Goal: Transaction & Acquisition: Purchase product/service

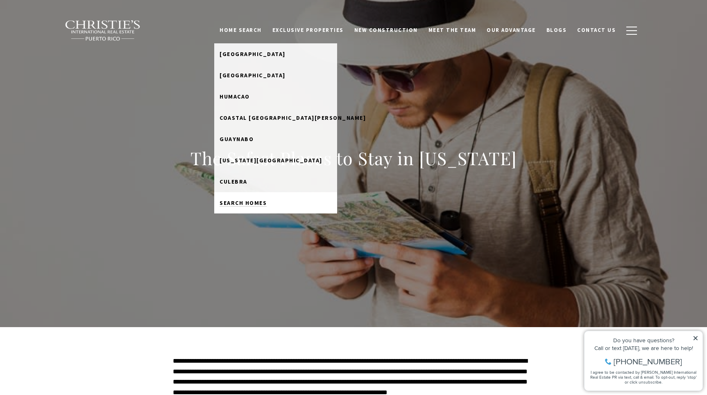
click at [267, 206] on span "Search Homes" at bounding box center [242, 202] width 47 height 7
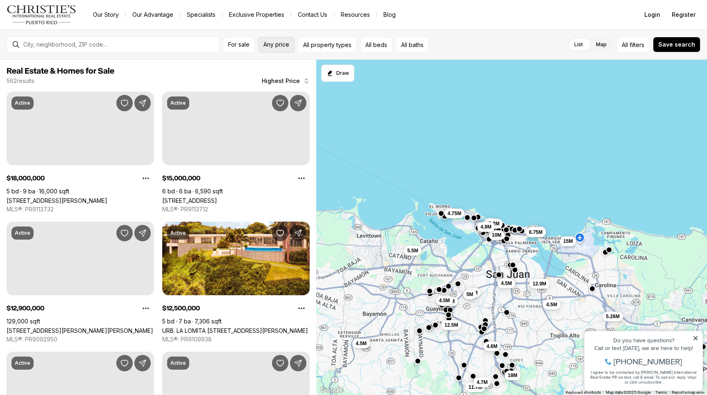
click at [274, 49] on button "Any price" at bounding box center [276, 45] width 36 height 16
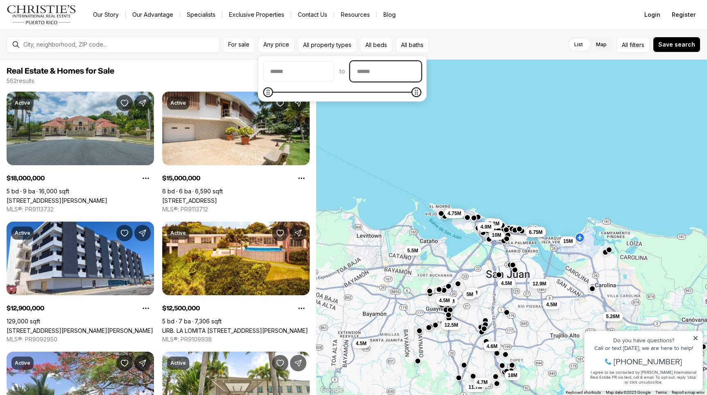
click at [390, 71] on input "priceMax" at bounding box center [385, 72] width 70 height 20
type input "********"
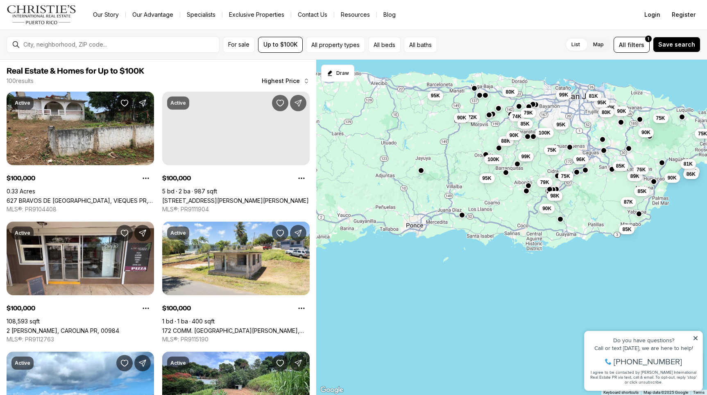
drag, startPoint x: 468, startPoint y: 359, endPoint x: 565, endPoint y: 199, distance: 187.3
click at [565, 199] on div "100K 99K 95K 95K 90K 81K 80K 98K 75K 96K 87K 85K 85K 89K 90K 90K 75K 75K 76K 86…" at bounding box center [511, 228] width 391 height 336
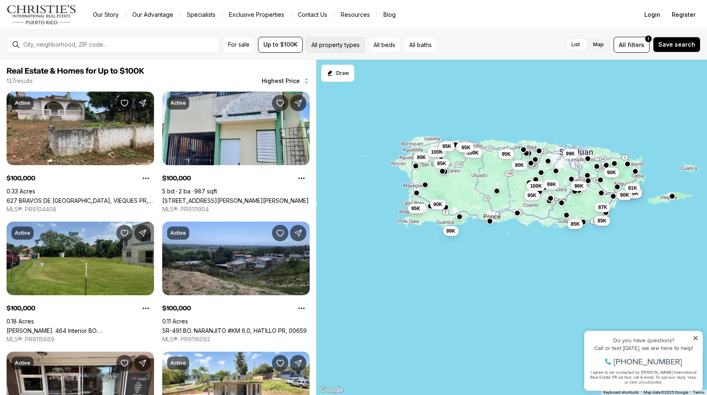
click at [347, 45] on button "All property types" at bounding box center [335, 45] width 59 height 16
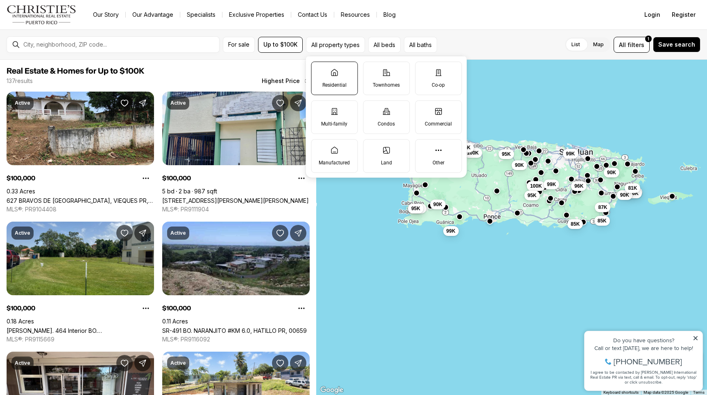
click at [341, 86] on p "Residential" at bounding box center [334, 84] width 24 height 7
click at [319, 70] on button "Residential" at bounding box center [315, 66] width 8 height 8
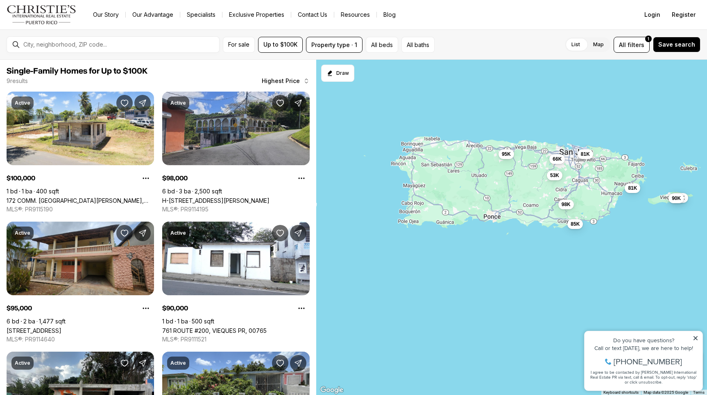
click at [454, 294] on div "98K 81K 95K 85K 100K 90K 81K 66K 53K" at bounding box center [511, 228] width 391 height 336
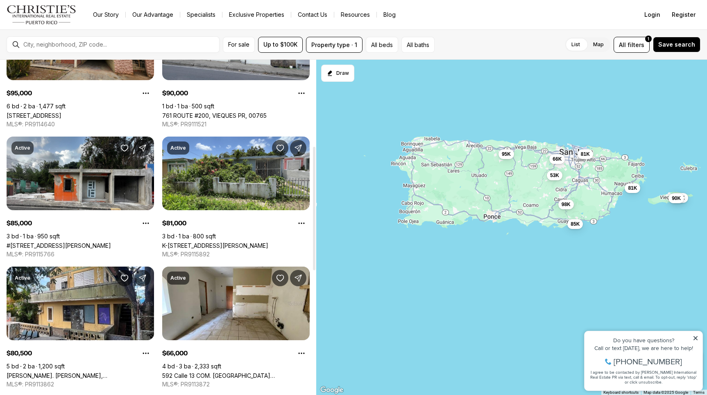
scroll to position [198, 0]
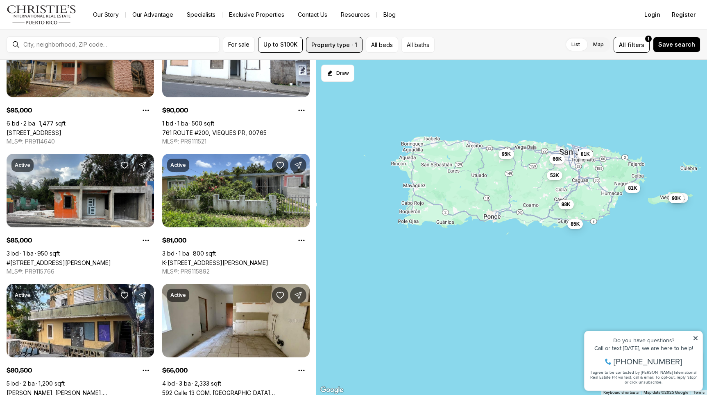
click at [333, 45] on button "Property type · 1" at bounding box center [334, 45] width 56 height 16
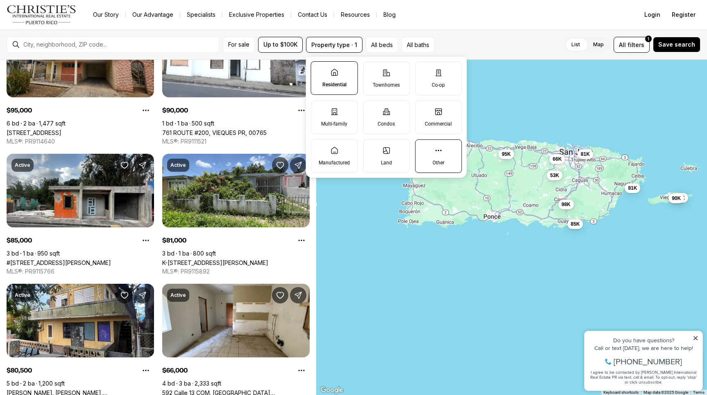
click at [444, 160] on p "Other" at bounding box center [438, 163] width 12 height 7
click at [423, 148] on button "Other" at bounding box center [419, 144] width 8 height 8
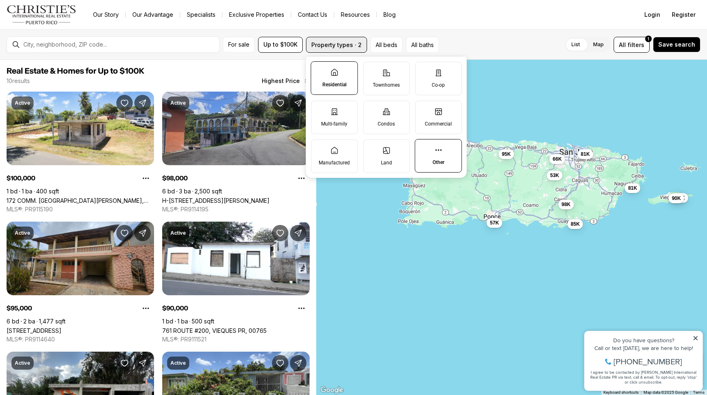
click at [336, 43] on button "Property types · 2" at bounding box center [336, 45] width 61 height 16
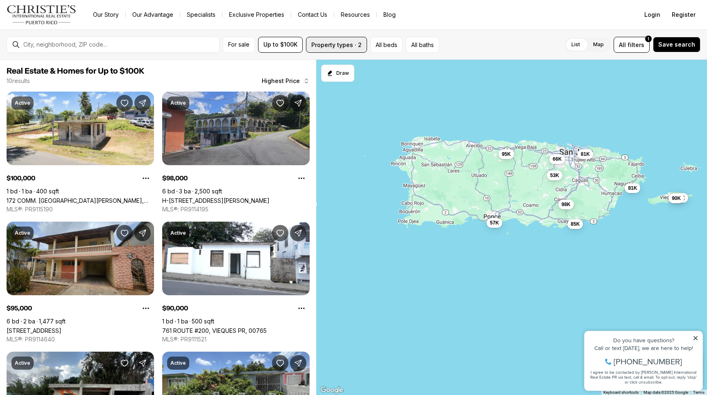
click at [342, 46] on button "Property types · 2" at bounding box center [336, 45] width 61 height 16
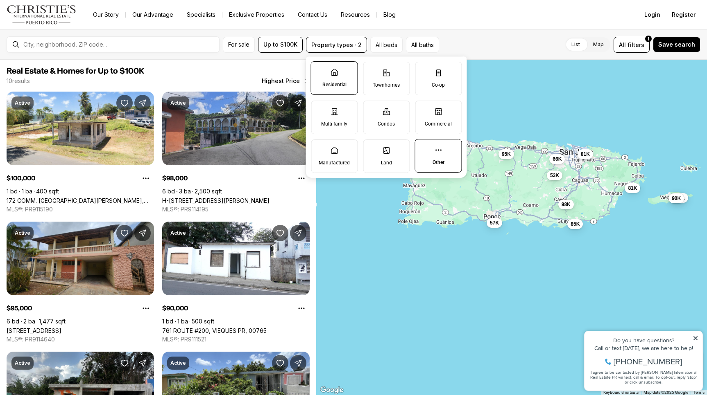
click at [339, 79] on label "Residential" at bounding box center [334, 78] width 47 height 34
click at [319, 70] on button "Residential" at bounding box center [315, 66] width 8 height 8
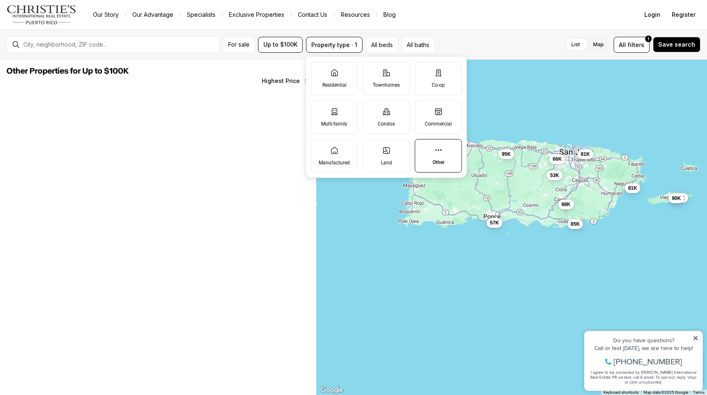
click at [436, 165] on p "Other" at bounding box center [438, 162] width 12 height 7
click at [423, 148] on button "Other" at bounding box center [419, 144] width 8 height 8
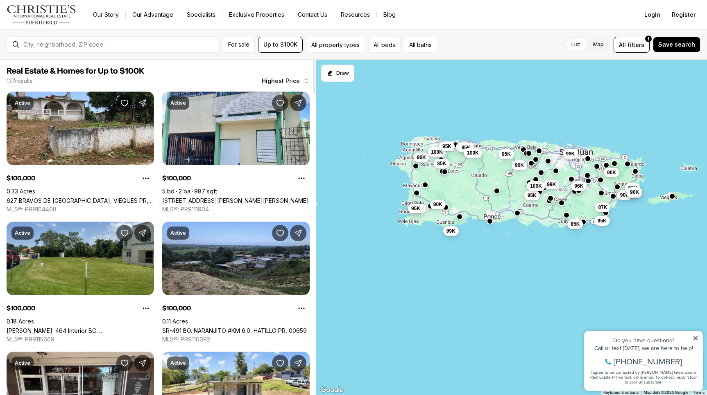
click at [241, 67] on span "Real Estate & Homes for Up to $100K" at bounding box center [158, 71] width 303 height 10
click at [338, 46] on button "All property types" at bounding box center [335, 45] width 59 height 16
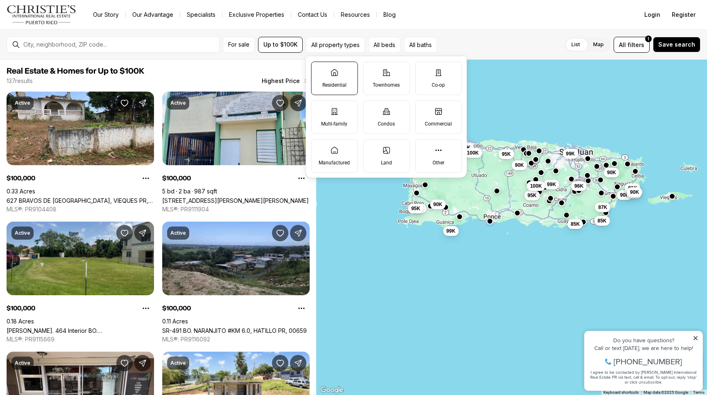
click at [336, 79] on label "Residential" at bounding box center [334, 78] width 47 height 34
click at [319, 70] on button "Residential" at bounding box center [315, 66] width 8 height 8
click at [380, 86] on p "Townhomes" at bounding box center [386, 85] width 27 height 7
click at [371, 70] on button "Townhomes" at bounding box center [367, 66] width 8 height 8
click at [436, 84] on p "Co-op" at bounding box center [438, 85] width 13 height 7
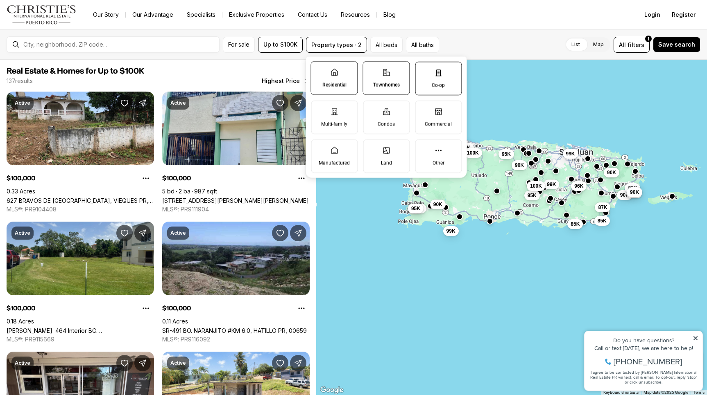
click at [423, 70] on button "Co-op" at bounding box center [419, 66] width 8 height 8
click at [387, 119] on label "Condos" at bounding box center [386, 117] width 47 height 34
click at [371, 109] on button "Condos" at bounding box center [367, 105] width 8 height 8
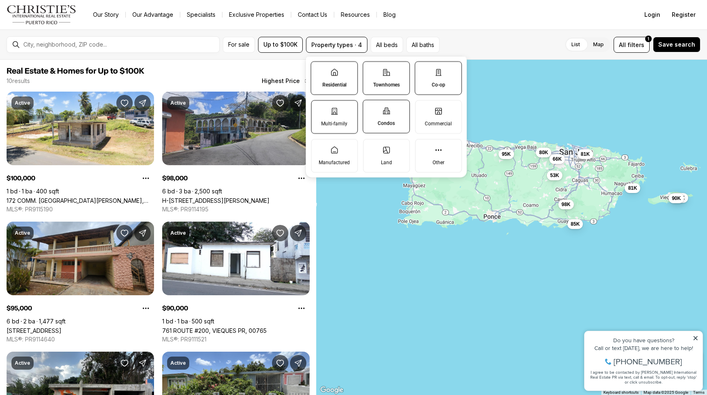
click at [322, 113] on label "Multi-family" at bounding box center [334, 117] width 47 height 34
click at [319, 109] on button "Multi-family" at bounding box center [315, 105] width 8 height 8
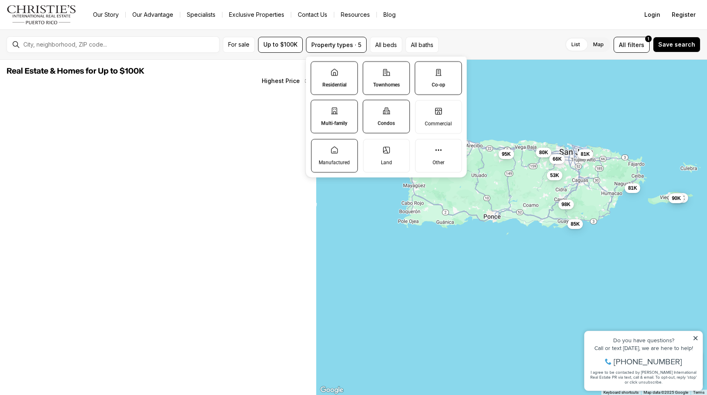
click at [330, 152] on icon at bounding box center [334, 150] width 8 height 8
click at [319, 148] on button "Manufactured" at bounding box center [315, 144] width 8 height 8
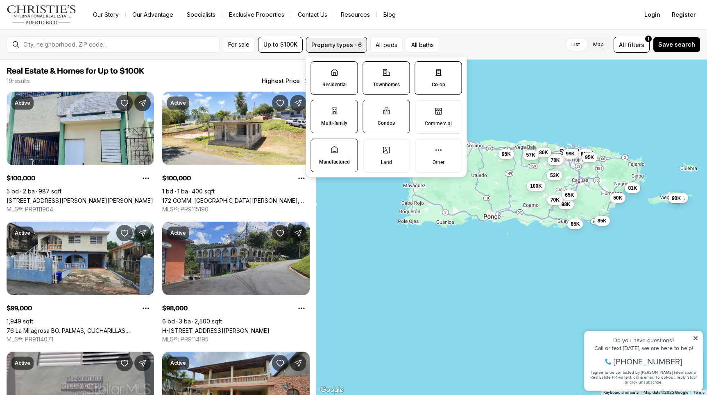
click at [348, 41] on button "Property types · 6" at bounding box center [336, 45] width 61 height 16
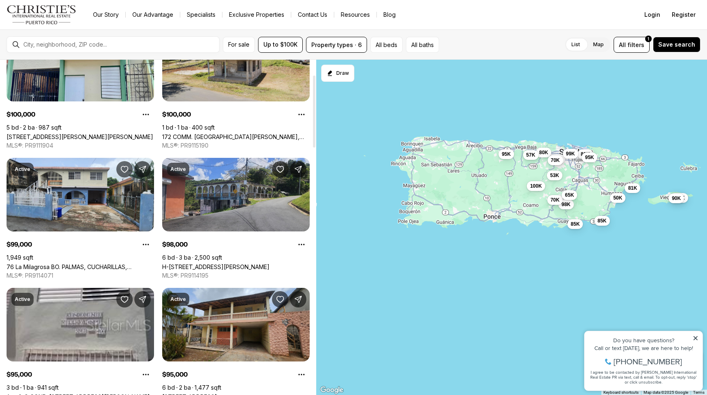
scroll to position [70, 0]
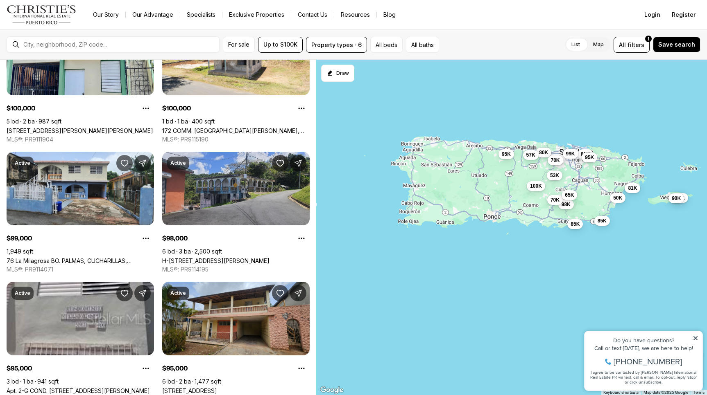
click at [695, 337] on icon at bounding box center [695, 339] width 6 height 6
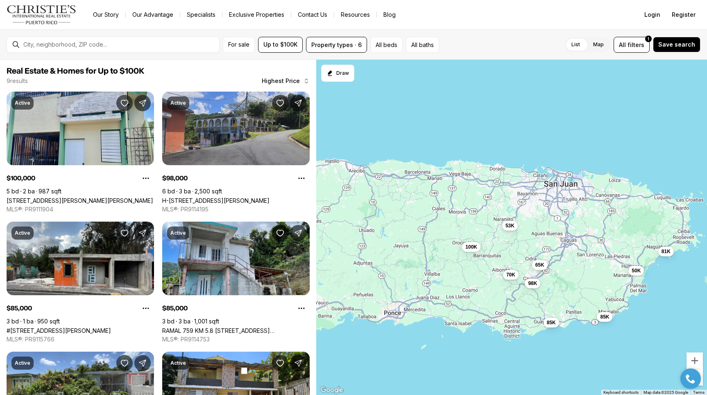
drag, startPoint x: 562, startPoint y: 223, endPoint x: 572, endPoint y: 375, distance: 151.8
click at [572, 375] on div "85K 98K 81K 53K 100K 85K 70K 65K 50K" at bounding box center [511, 228] width 391 height 336
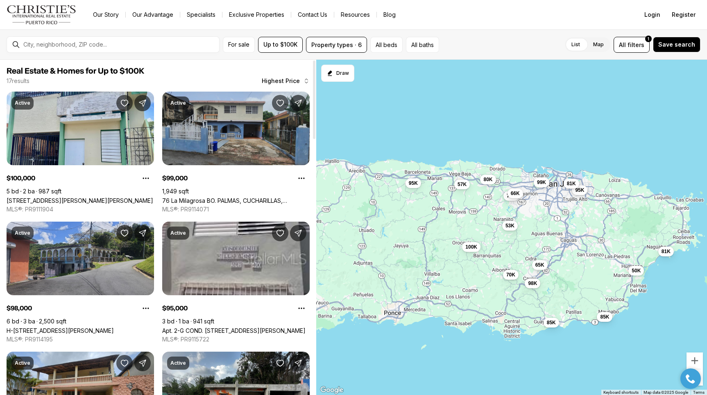
click at [244, 197] on link "76 La Milagrosa BO. PALMAS, CUCHARILLAS, [PERSON_NAME], 00962" at bounding box center [235, 200] width 147 height 7
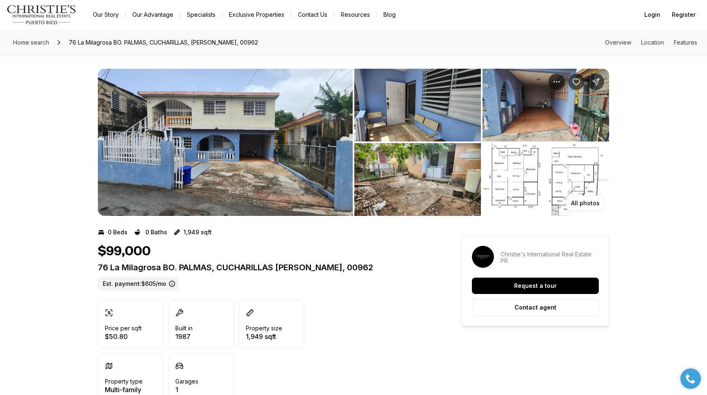
click at [233, 143] on img "View image gallery" at bounding box center [225, 142] width 255 height 147
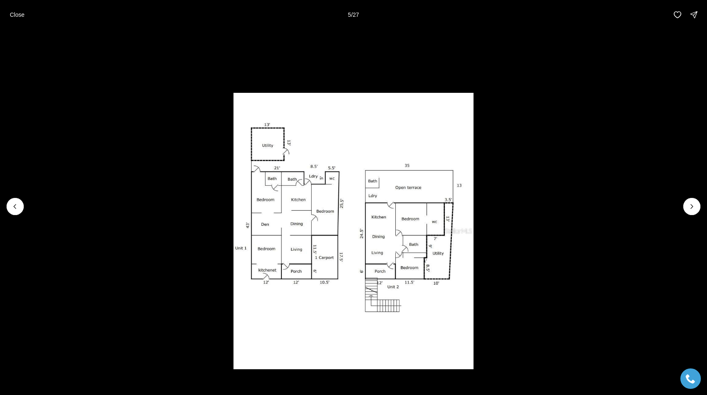
click at [331, 249] on img "5 of 27" at bounding box center [353, 231] width 240 height 277
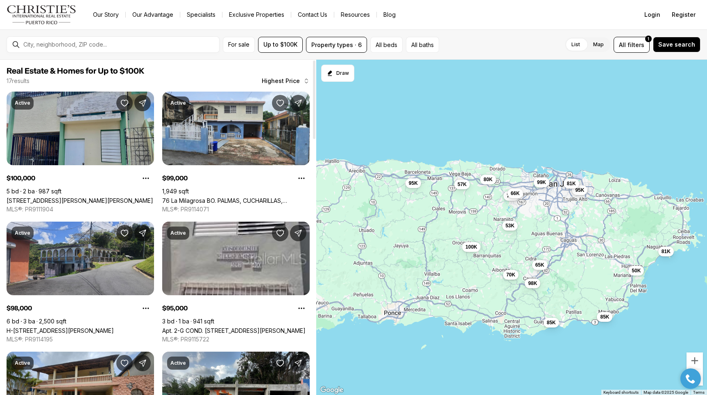
click at [92, 197] on link "[STREET_ADDRESS][PERSON_NAME][PERSON_NAME]" at bounding box center [80, 200] width 147 height 7
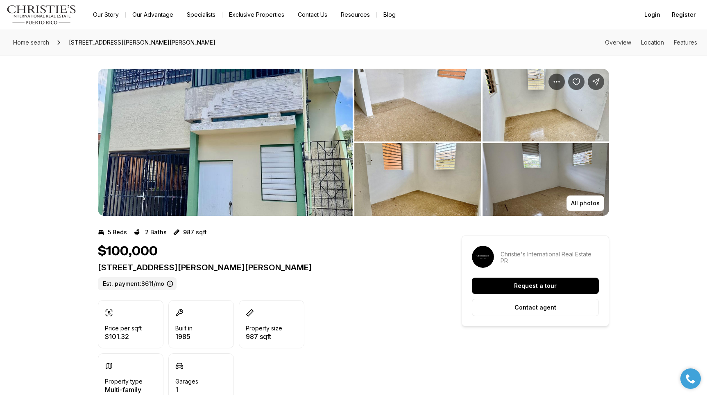
click at [223, 175] on img "View image gallery" at bounding box center [225, 142] width 255 height 147
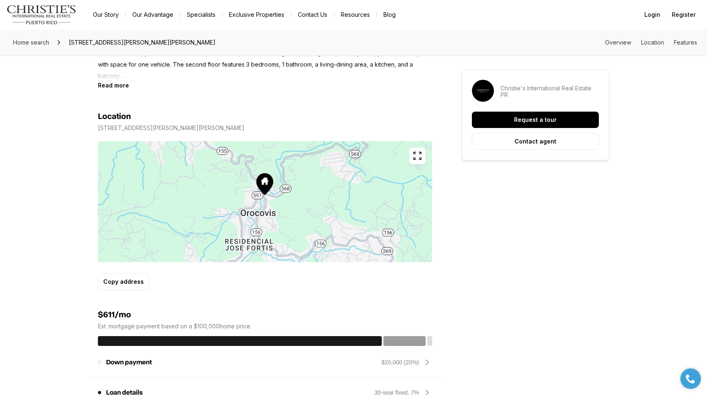
scroll to position [435, 0]
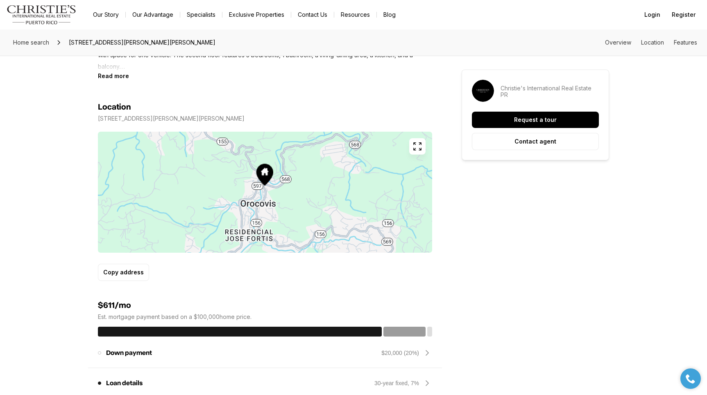
click at [415, 141] on button "button" at bounding box center [417, 146] width 16 height 16
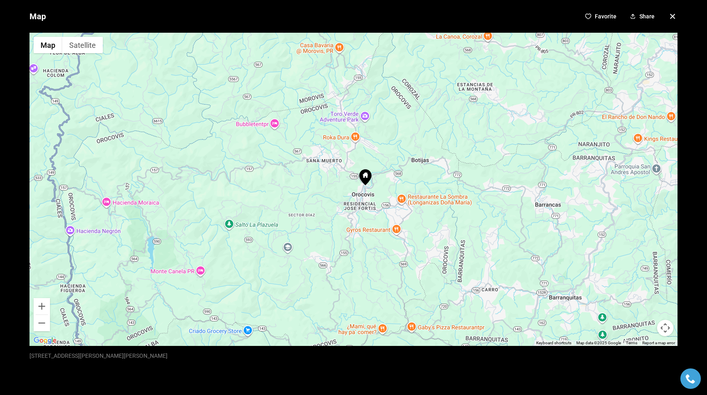
click at [672, 15] on icon "button" at bounding box center [672, 16] width 10 height 10
